Goal: Information Seeking & Learning: Check status

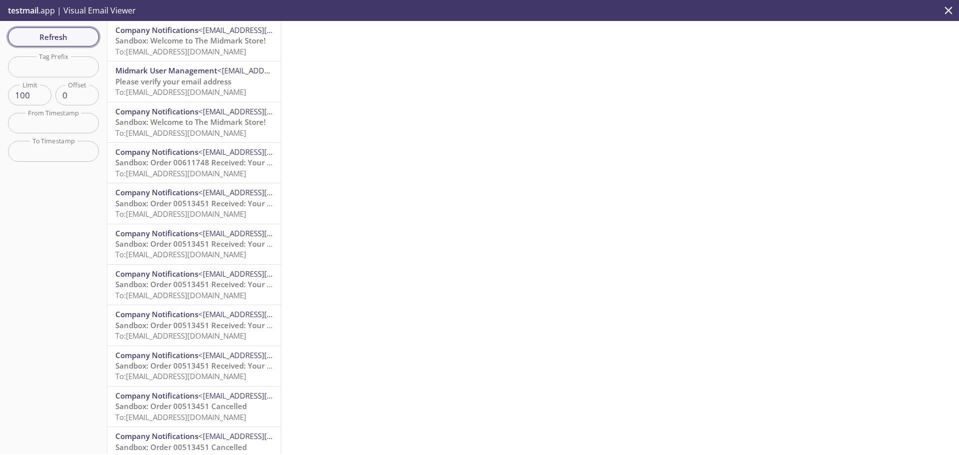
click at [32, 29] on button "Refresh" at bounding box center [53, 36] width 91 height 19
click at [43, 35] on span "Refresh" at bounding box center [53, 36] width 75 height 13
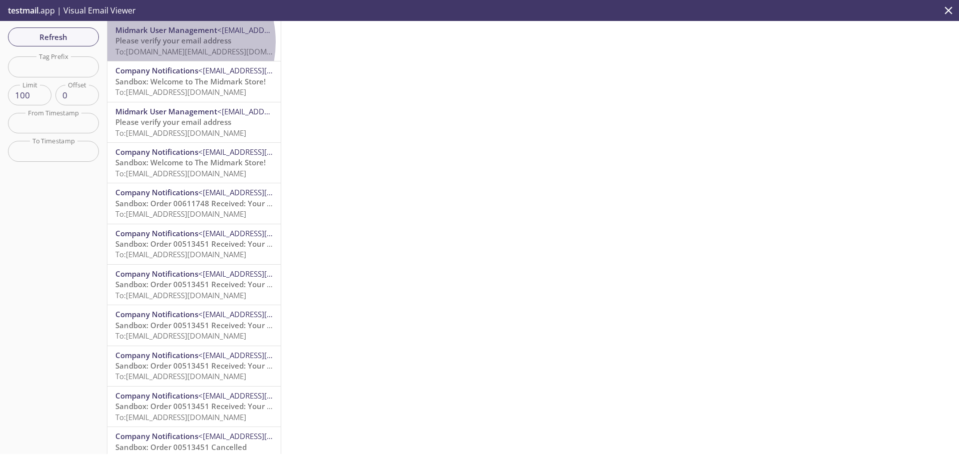
click at [166, 42] on span "Please verify your email address" at bounding box center [173, 40] width 116 height 10
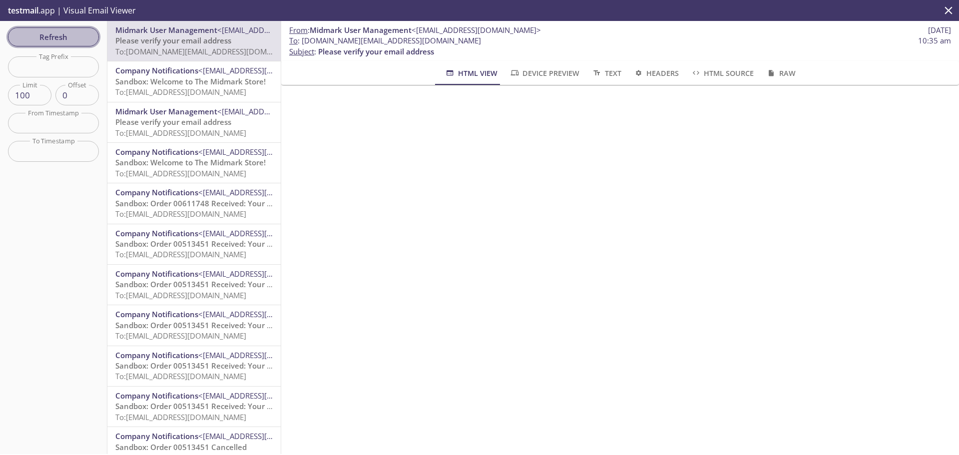
click at [59, 35] on span "Refresh" at bounding box center [53, 36] width 75 height 13
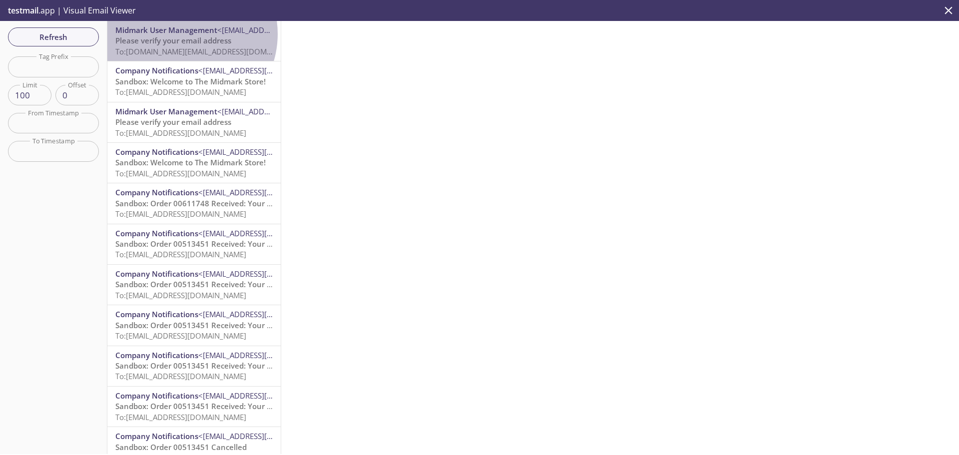
click at [181, 34] on span "Midmark User Management" at bounding box center [166, 30] width 102 height 10
